Goal: Task Accomplishment & Management: Manage account settings

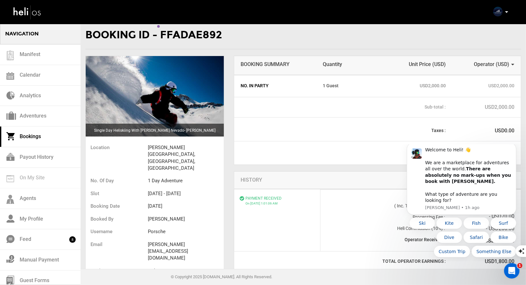
click at [504, 12] on div "Complete Your Profile Account Settings Change Password Logout" at bounding box center [501, 11] width 23 height 13
click at [506, 14] on p at bounding box center [507, 11] width 4 height 7
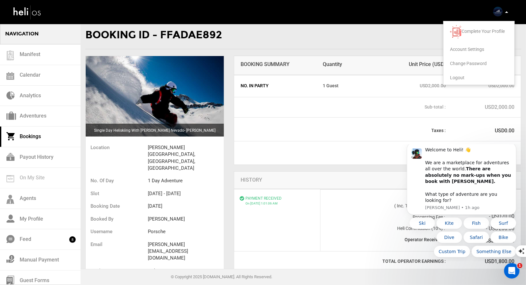
click at [455, 75] on span "Logout" at bounding box center [457, 77] width 15 height 5
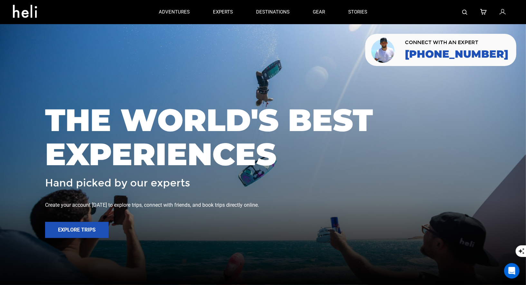
click at [506, 14] on icon at bounding box center [503, 12] width 6 height 8
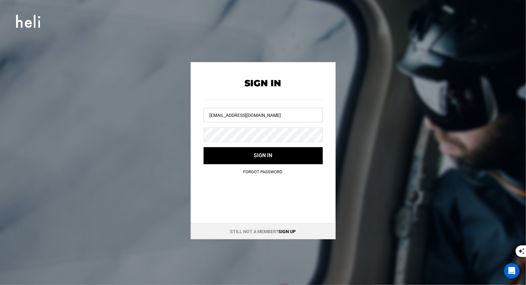
drag, startPoint x: 280, startPoint y: 120, endPoint x: 169, endPoint y: 95, distance: 113.6
click at [169, 95] on div "Sign In vallenevado@heli.life Sign in Forgot Password Still not a member? Sign …" at bounding box center [263, 150] width 290 height 177
click at [173, 113] on div "Sign In Sign in Forgot Password Still not a member? Sign up" at bounding box center [263, 150] width 290 height 177
click at [238, 114] on input "text" at bounding box center [263, 115] width 119 height 15
type input "s"
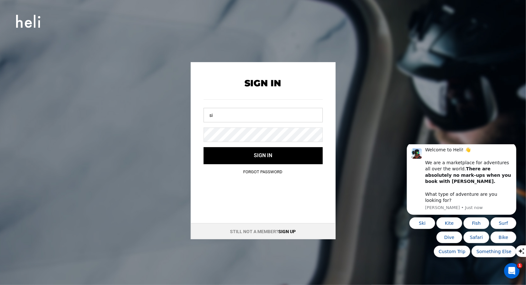
type input "s"
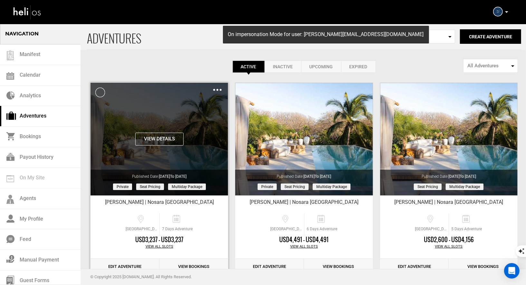
click at [217, 89] on img at bounding box center [217, 90] width 8 height 2
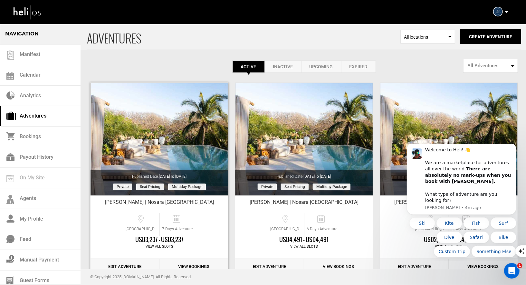
click at [120, 263] on link "Edit Adventure" at bounding box center [125, 267] width 69 height 16
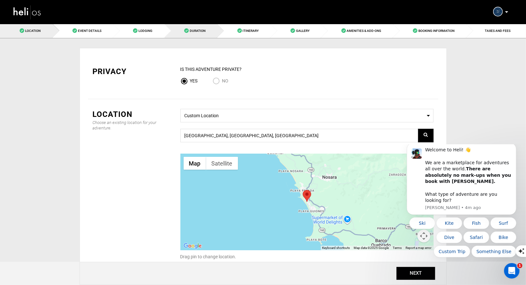
click at [205, 27] on link "Duration" at bounding box center [191, 31] width 53 height 15
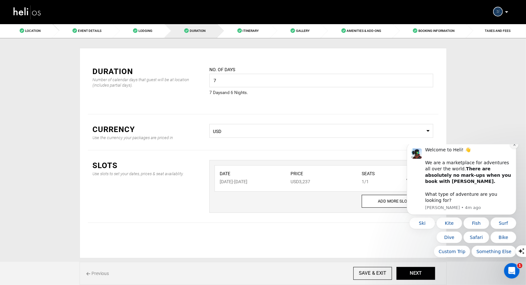
click at [515, 149] on button "Dismiss notification" at bounding box center [514, 144] width 8 height 8
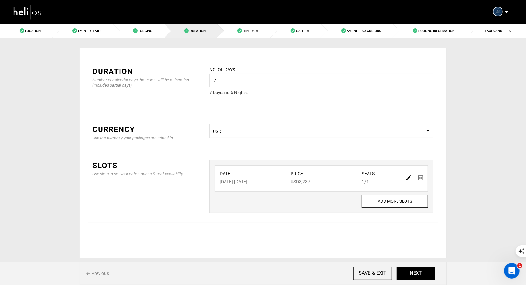
click at [409, 178] on img at bounding box center [409, 177] width 5 height 5
type input "[DATE]"
type input "3237"
type input "1"
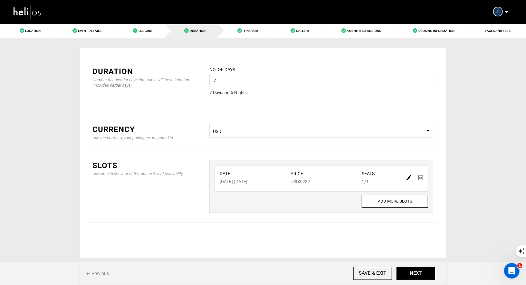
type input "1"
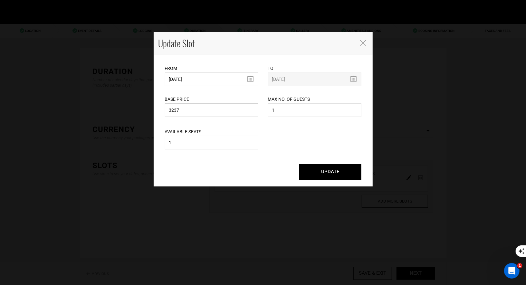
click at [193, 113] on input "3237" at bounding box center [211, 110] width 93 height 14
type input "3"
type input "4258"
click at [321, 175] on button "UPDATE" at bounding box center [331, 172] width 62 height 16
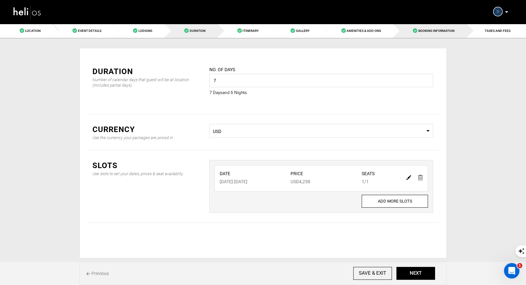
click at [449, 30] on span "Booking Information" at bounding box center [437, 31] width 36 height 4
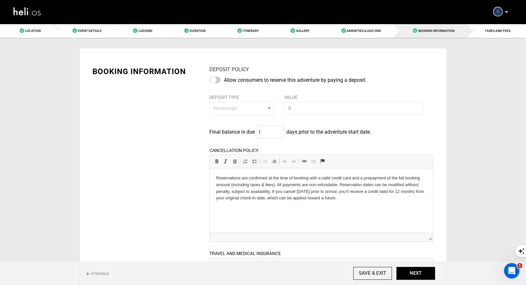
click at [492, 38] on div "Location Event Details Lodging Duration Itinerary Gallery Amenities & Add-Ons B…" at bounding box center [263, 222] width 526 height 396
click at [490, 33] on link "TAXES AND FEES" at bounding box center [497, 31] width 60 height 15
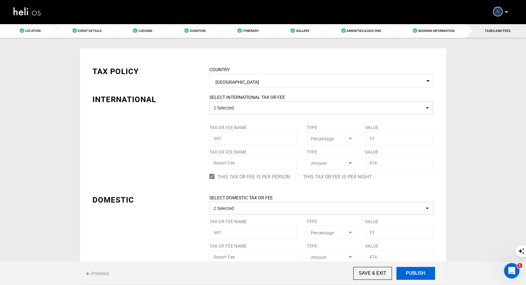
click at [406, 274] on button "PUBLISH" at bounding box center [416, 273] width 39 height 13
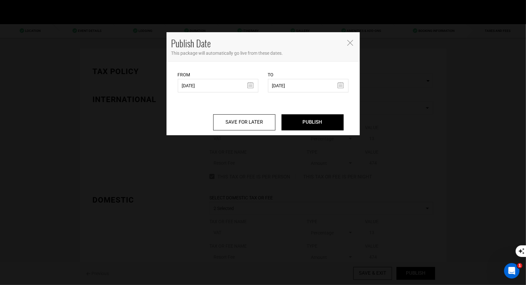
click at [322, 136] on div "Publish Date This package will automatically go live from these dates. From [DA…" at bounding box center [263, 142] width 526 height 285
click at [317, 124] on input "PUBLISH" at bounding box center [313, 122] width 62 height 16
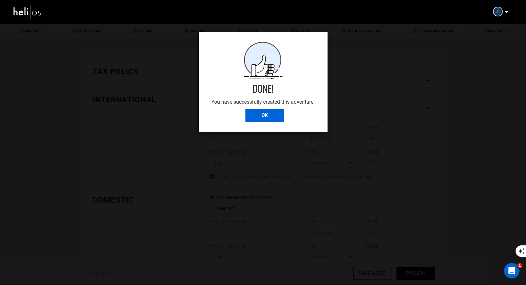
click at [256, 118] on input "OK" at bounding box center [265, 115] width 39 height 13
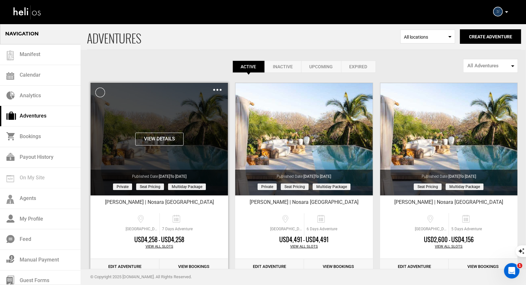
click at [214, 91] on div "Clone De-Activate Share Delete" at bounding box center [217, 89] width 8 height 7
click at [217, 89] on img at bounding box center [217, 90] width 8 height 2
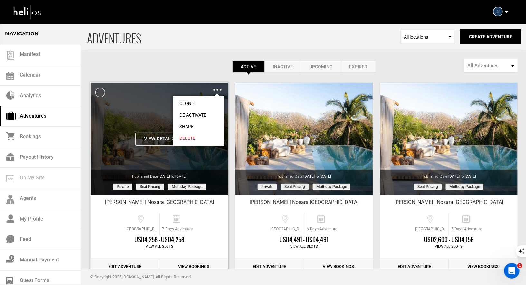
click at [184, 126] on link "Share" at bounding box center [198, 127] width 51 height 12
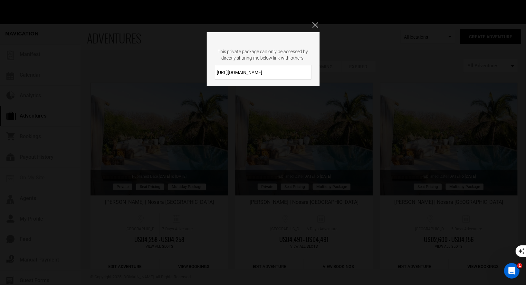
drag, startPoint x: 273, startPoint y: 73, endPoint x: 216, endPoint y: 72, distance: 57.1
click at [216, 72] on input "[URL][DOMAIN_NAME]" at bounding box center [263, 72] width 97 height 15
click at [315, 27] on icon "Close" at bounding box center [316, 25] width 6 height 6
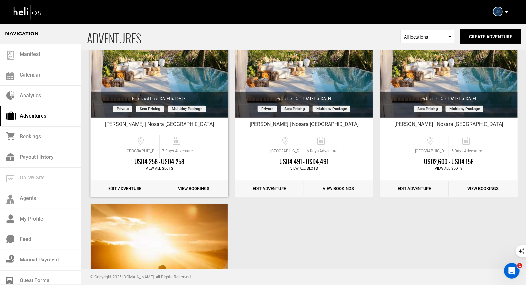
scroll to position [79, 0]
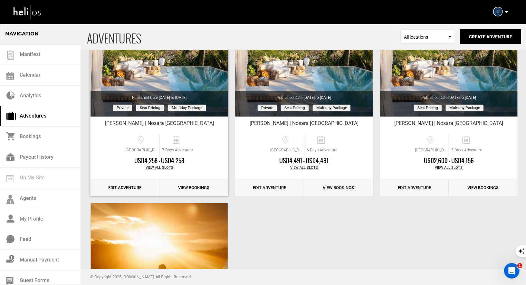
click at [129, 187] on link "Edit Adventure" at bounding box center [125, 188] width 69 height 16
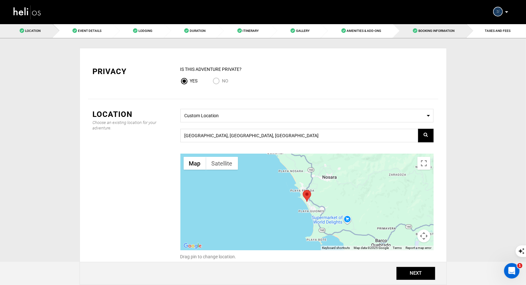
click at [438, 27] on link "Booking Information" at bounding box center [431, 31] width 74 height 15
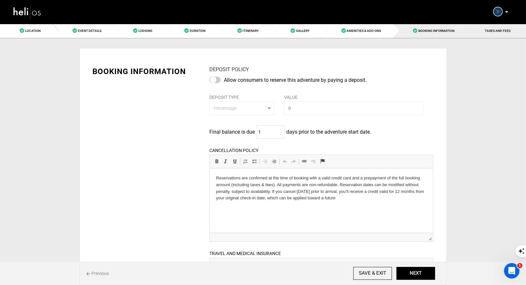
click at [499, 31] on span "TAXES AND FEES" at bounding box center [499, 31] width 26 height 4
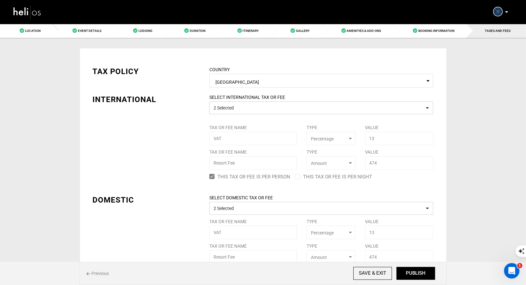
click at [264, 164] on div "SELECT INTERNATIONAL TAX OR FEE 2 Selected Tax or Fee Name VAT Type Select Type…" at bounding box center [322, 138] width 234 height 88
click at [269, 162] on div "SELECT INTERNATIONAL TAX OR FEE 2 Selected Tax or Fee Name VAT Type Select Type…" at bounding box center [322, 138] width 234 height 88
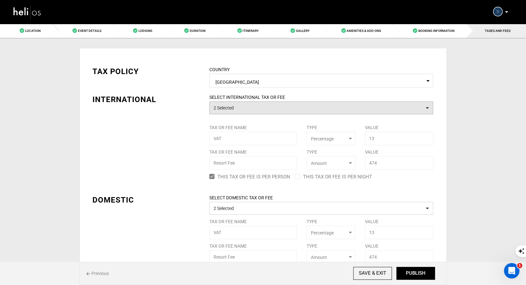
click at [282, 112] on button "2 Selected" at bounding box center [322, 108] width 224 height 13
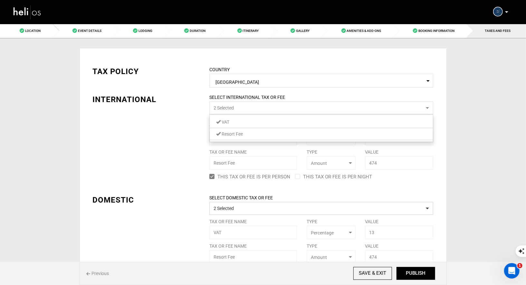
click at [272, 135] on link "Resort Fee" at bounding box center [321, 134] width 223 height 8
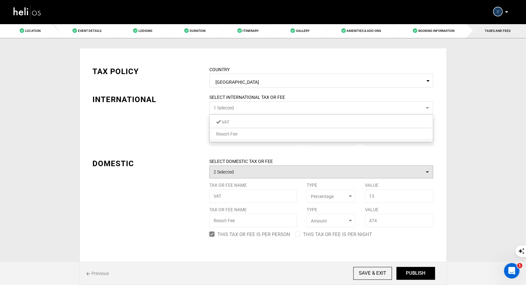
scroll to position [10, 0]
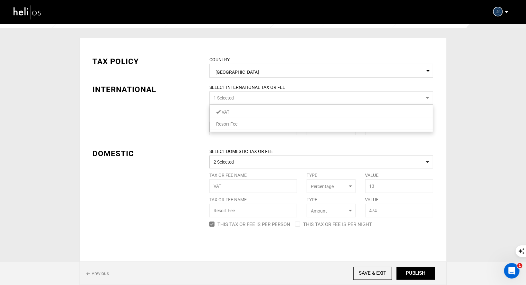
click at [274, 122] on link "Resort Fee" at bounding box center [321, 124] width 223 height 8
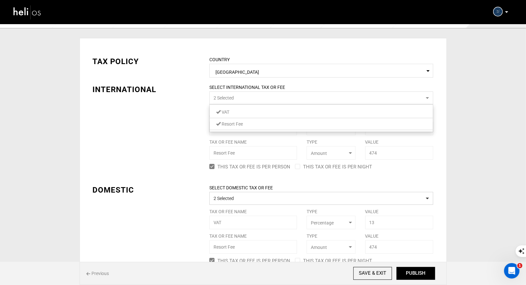
click at [158, 137] on div "TAX POLICY COUNTRY Select Country [GEOGRAPHIC_DATA] Please select a country. IN…" at bounding box center [263, 156] width 351 height 220
